Goal: Transaction & Acquisition: Obtain resource

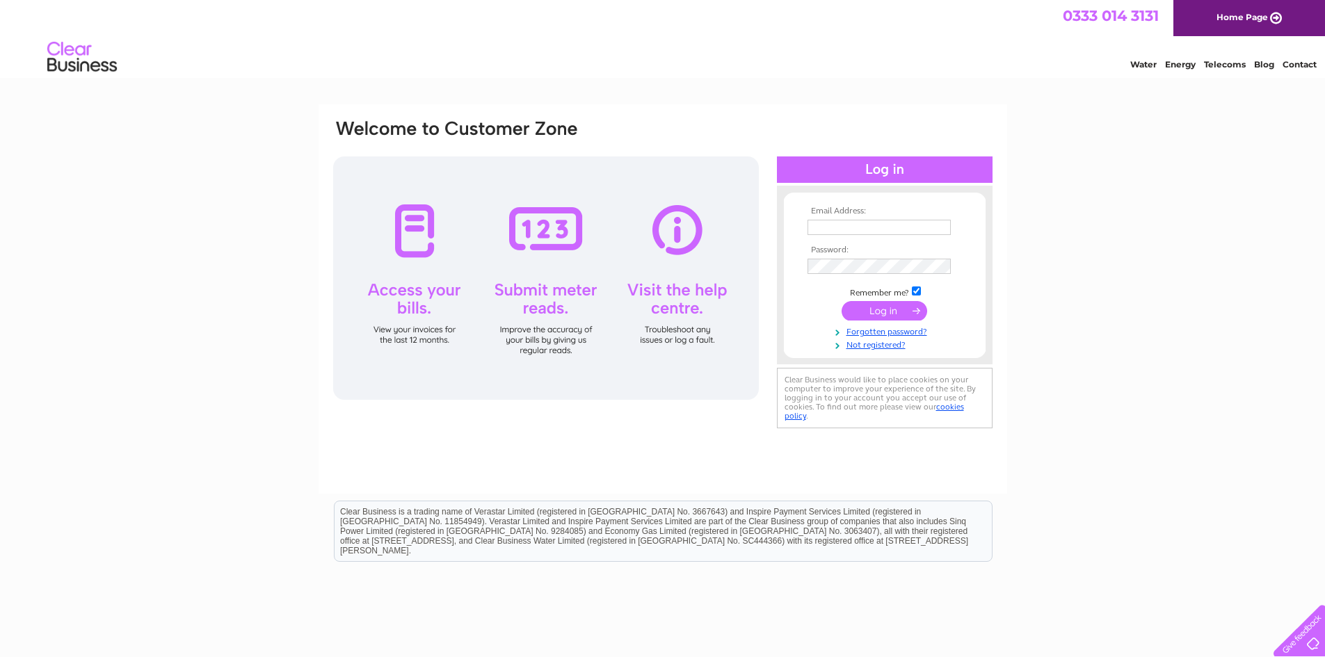
type input "danny@candoopackaging.co.uk"
click at [894, 307] on input "submit" at bounding box center [885, 310] width 86 height 19
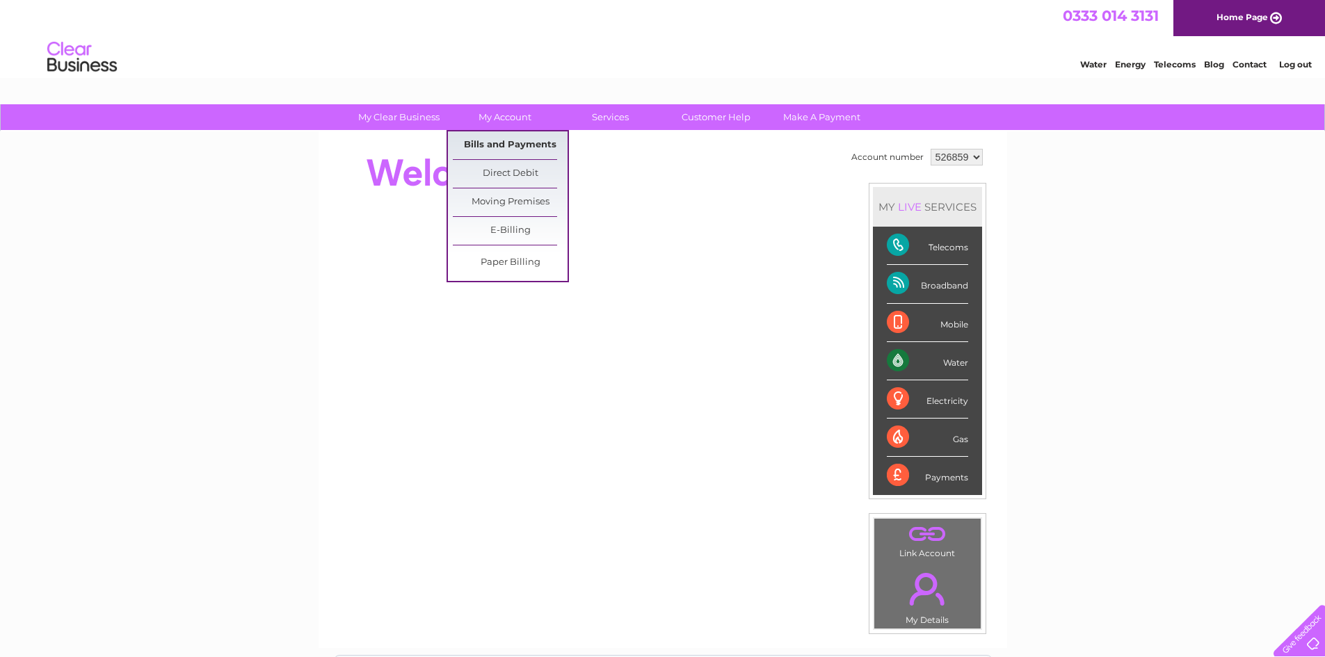
click at [498, 138] on link "Bills and Payments" at bounding box center [510, 145] width 115 height 28
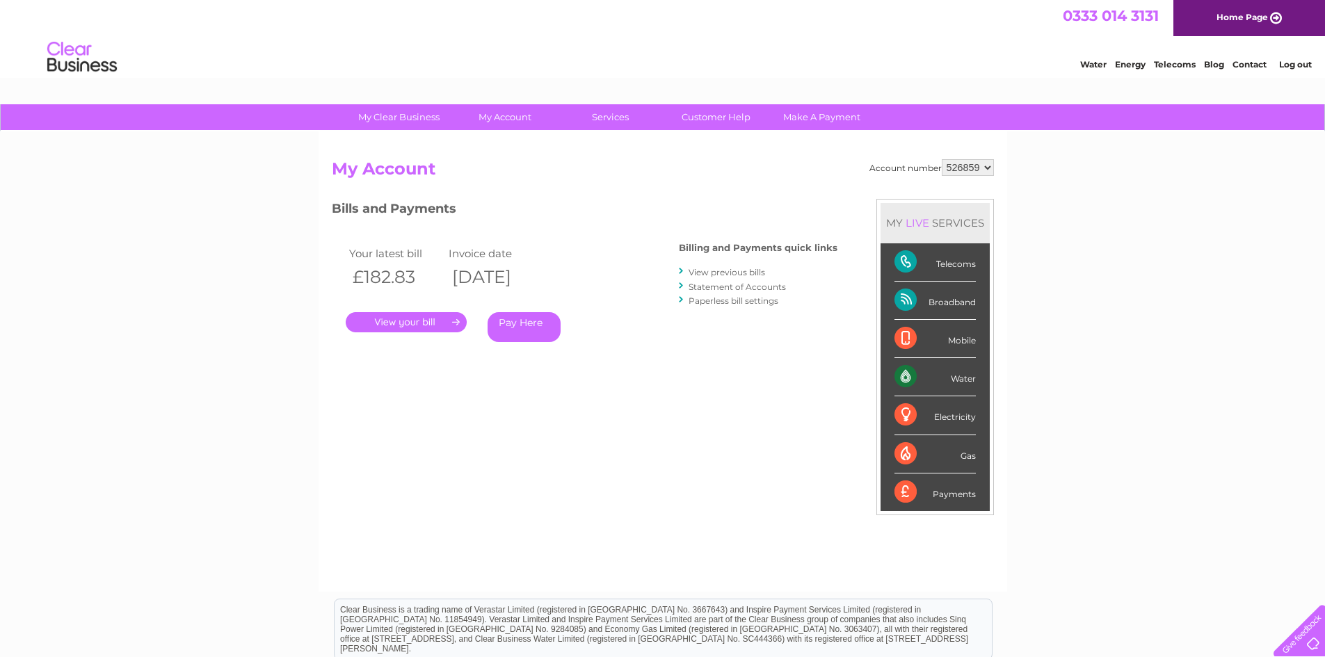
click at [419, 315] on link "." at bounding box center [406, 322] width 121 height 20
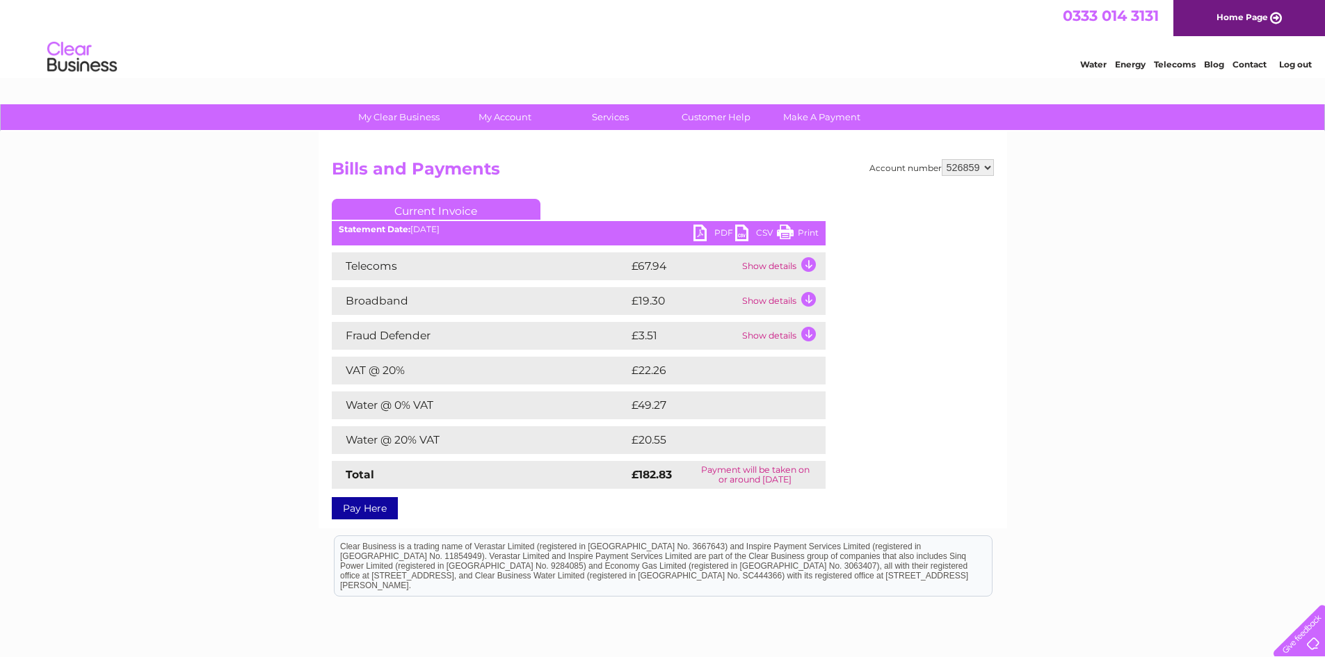
click at [703, 225] on ul "Current Invoice" at bounding box center [579, 212] width 494 height 26
click at [701, 228] on link "PDF" at bounding box center [714, 235] width 42 height 20
